Goal: Communication & Community: Answer question/provide support

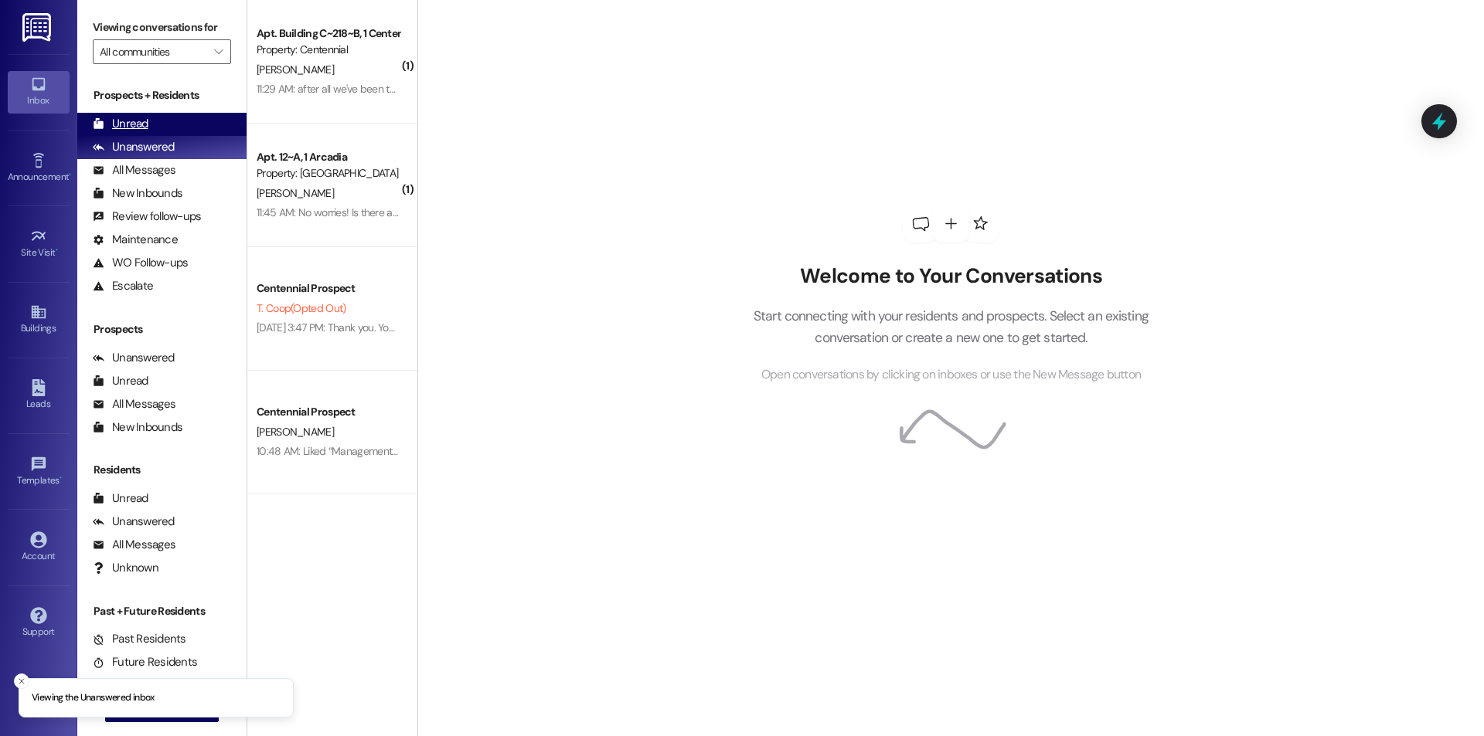
click at [131, 127] on div "Unread" at bounding box center [121, 124] width 56 height 16
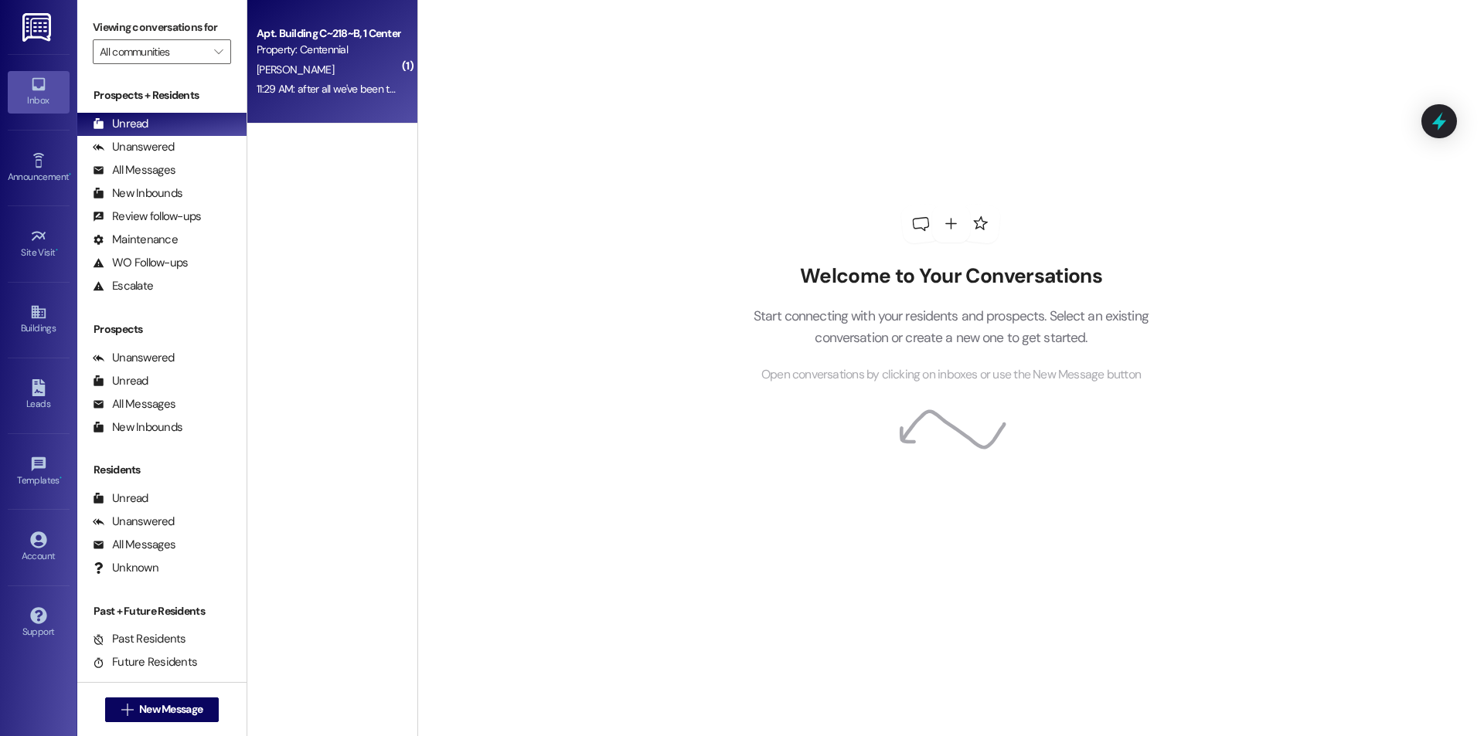
click at [324, 98] on div "11:29 AM: after all we've been through 😞 11:29 AM: after all we've been through…" at bounding box center [328, 89] width 146 height 19
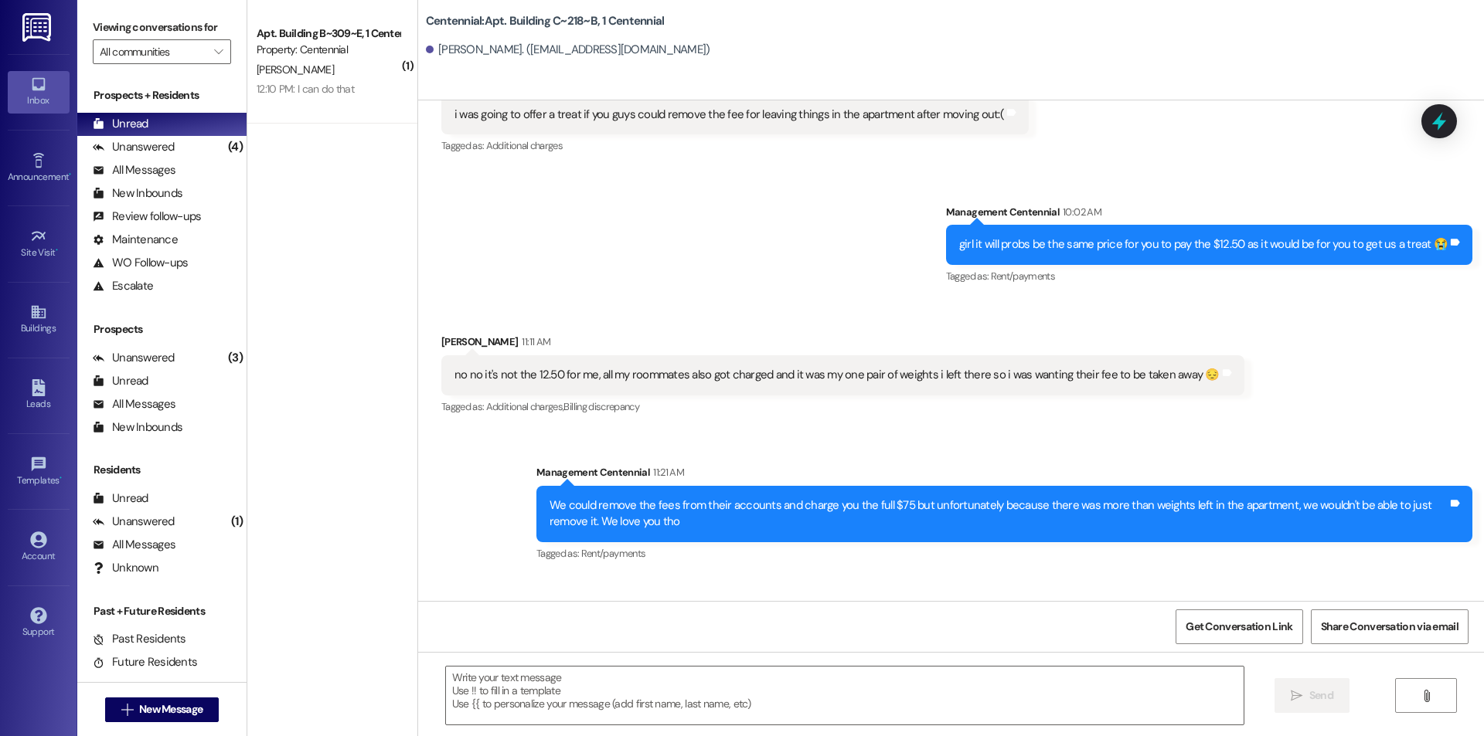
scroll to position [48211, 0]
